Goal: Find specific page/section: Find specific page/section

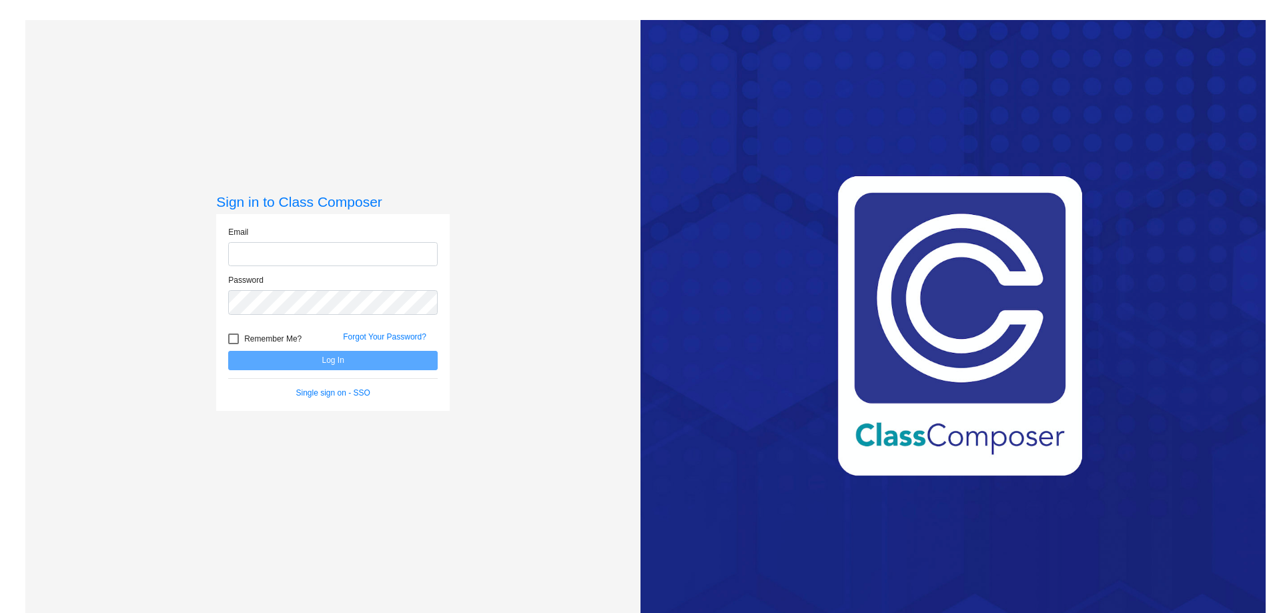
type input "[EMAIL_ADDRESS][DOMAIN_NAME]"
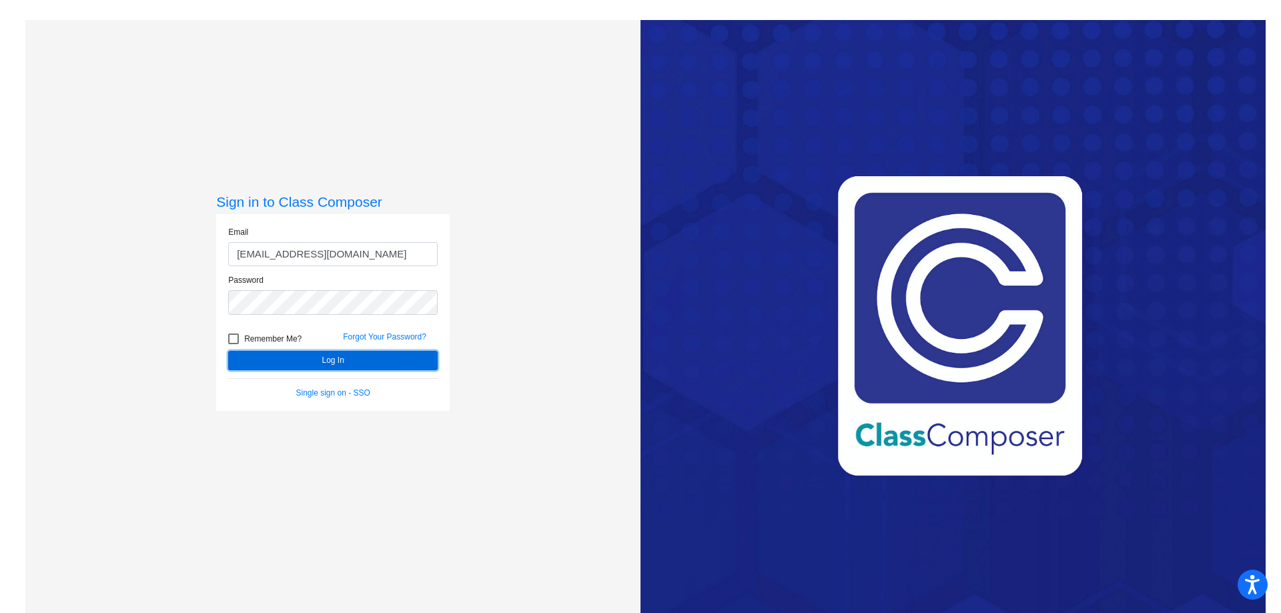
click at [280, 353] on button "Log In" at bounding box center [332, 360] width 209 height 19
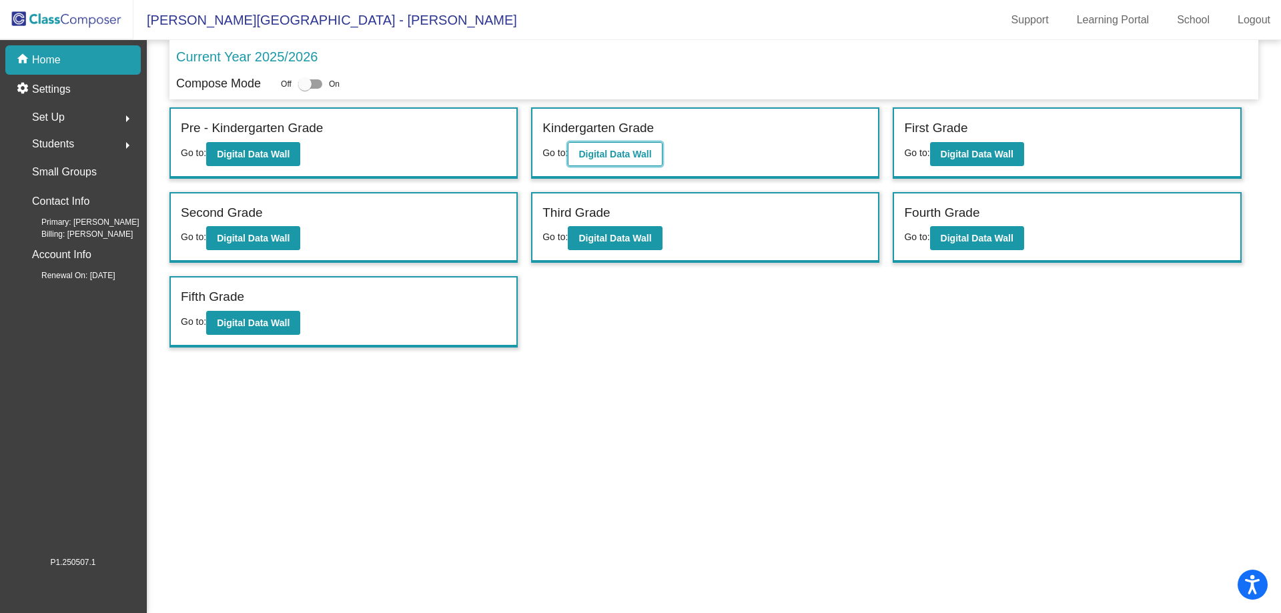
click at [608, 149] on b "Digital Data Wall" at bounding box center [614, 154] width 73 height 11
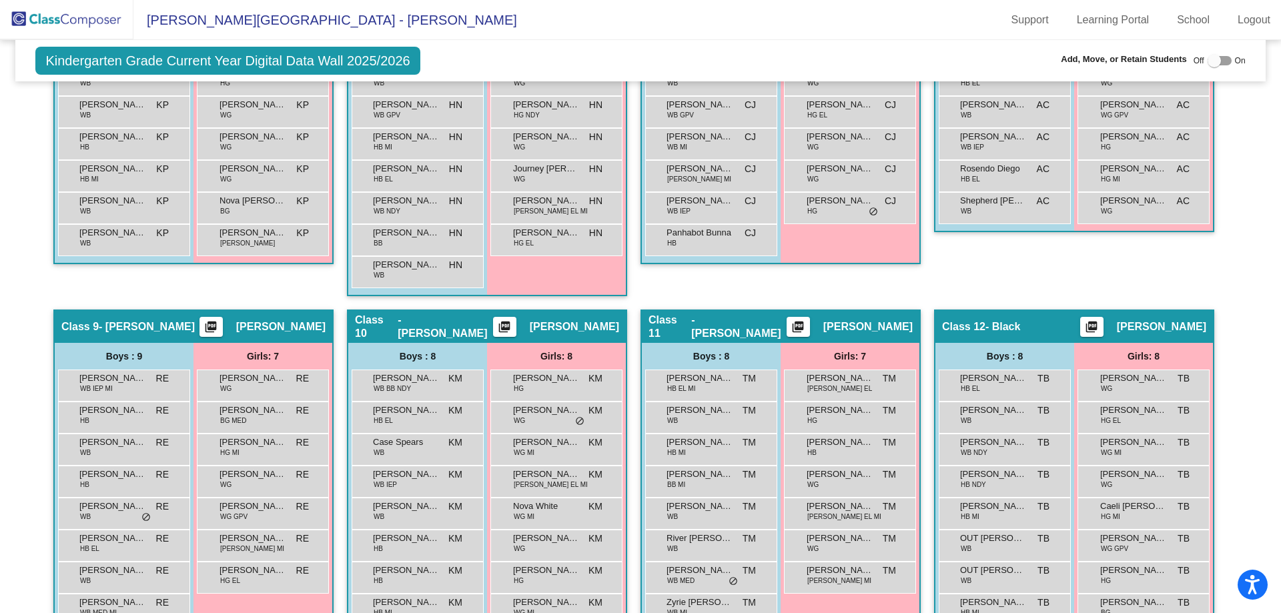
scroll to position [1134, 0]
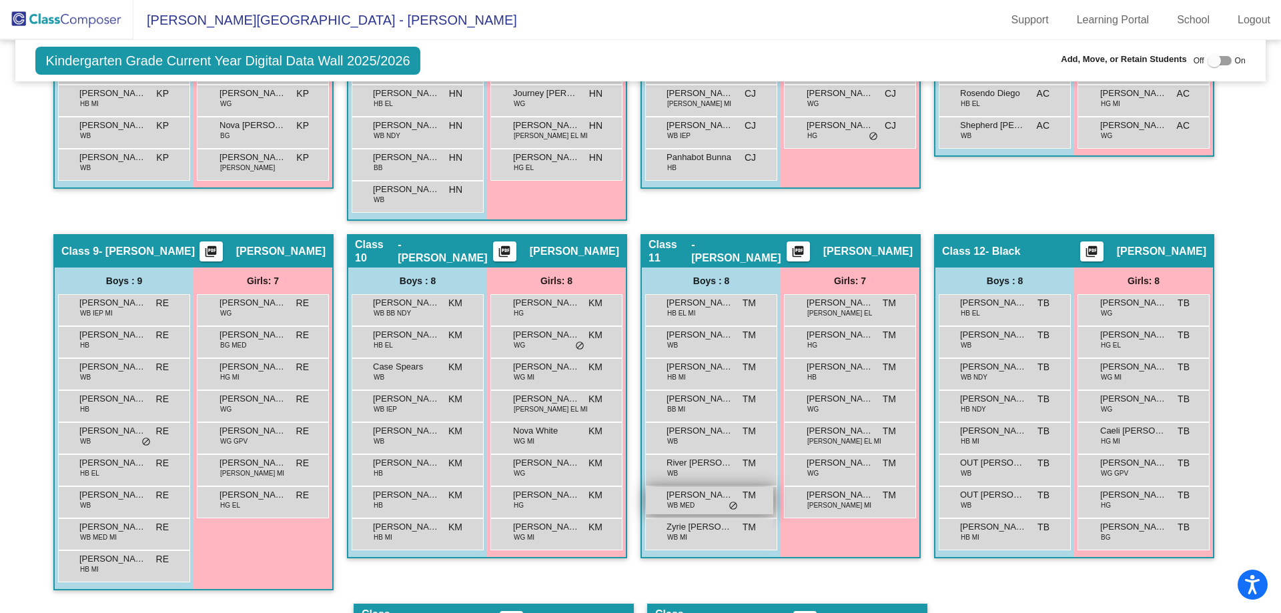
click at [718, 506] on div "[PERSON_NAME] [PERSON_NAME] MED TM lock do_not_disturb_alt" at bounding box center [709, 500] width 127 height 27
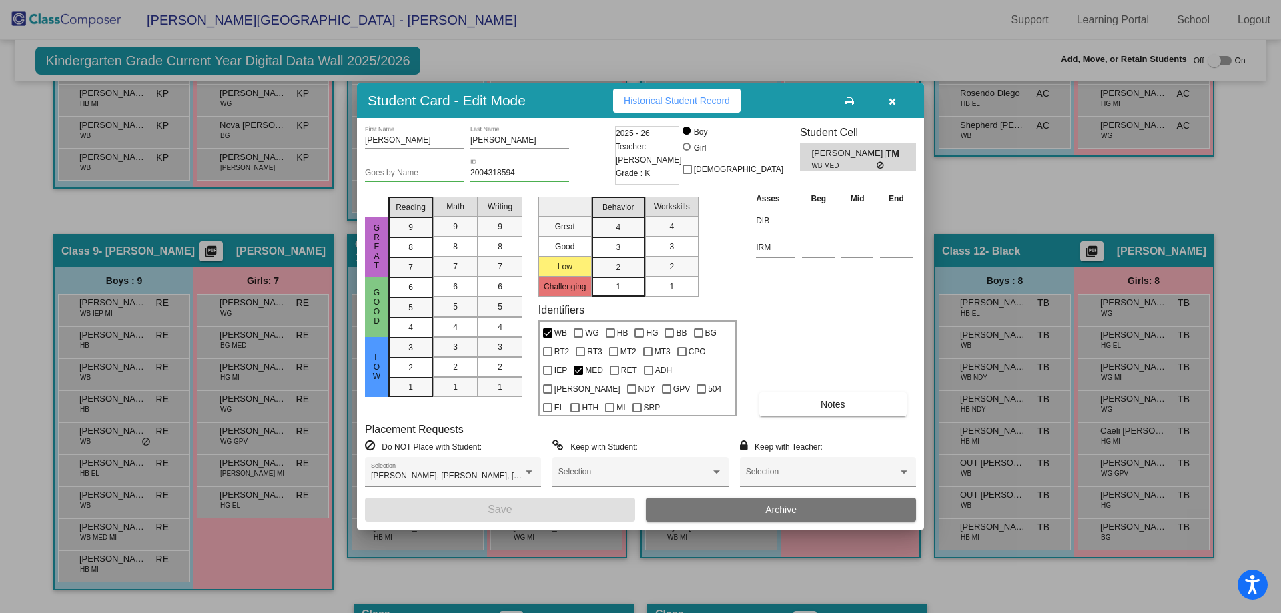
click at [884, 103] on button "button" at bounding box center [891, 101] width 43 height 24
